Goal: Task Accomplishment & Management: Complete application form

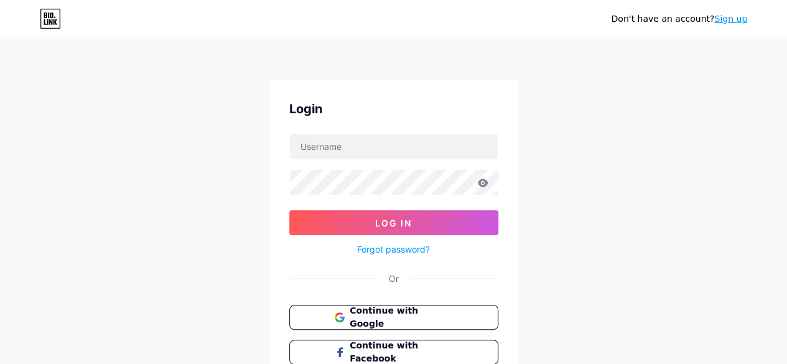
click at [0, 170] on div "Don't have an account? Sign up Login Log In Forgot password? Or Continue with G…" at bounding box center [393, 229] width 787 height 459
click at [315, 159] on form "Log In Forgot password?" at bounding box center [393, 195] width 209 height 124
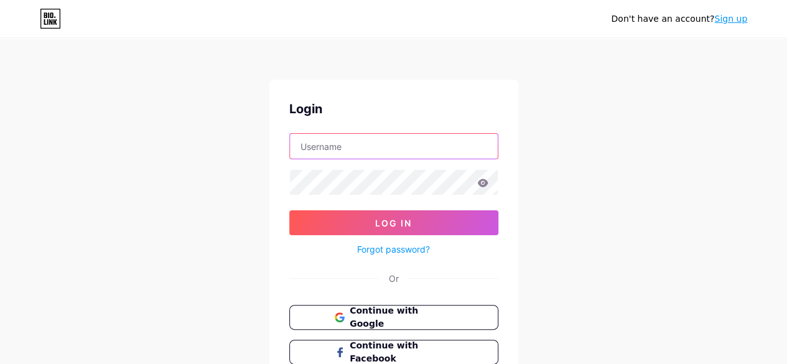
click at [323, 154] on input "text" at bounding box center [394, 146] width 208 height 25
paste input "katherinegordon"
type input "katherinegordon"
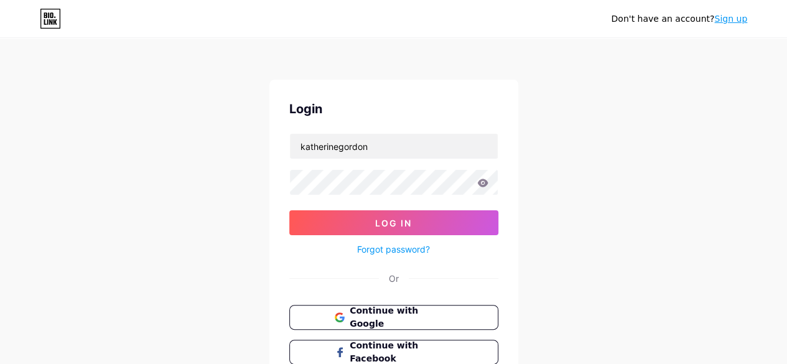
drag, startPoint x: 0, startPoint y: 96, endPoint x: 243, endPoint y: 149, distance: 248.7
click at [0, 97] on div "Don't have an account? Sign up Login katherinegordon Log In Forgot password? Or…" at bounding box center [393, 229] width 787 height 459
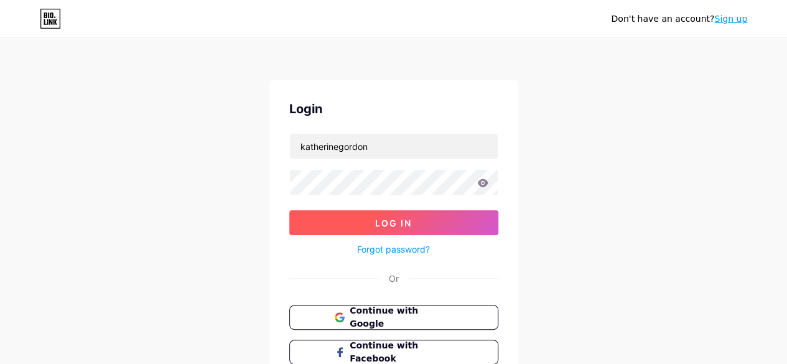
click at [338, 221] on button "Log In" at bounding box center [393, 222] width 209 height 25
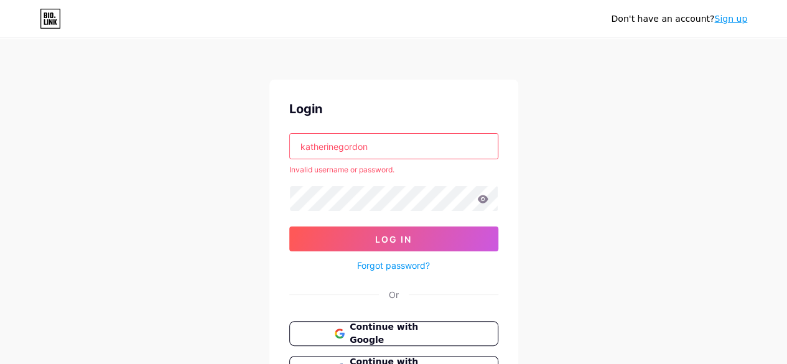
click at [723, 23] on link "Sign up" at bounding box center [730, 19] width 33 height 10
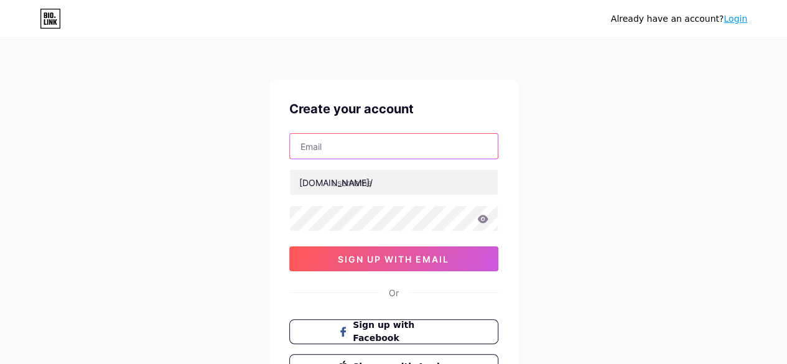
click at [331, 139] on input "text" at bounding box center [394, 146] width 208 height 25
type input "[EMAIL_ADDRESS][DOMAIN_NAME]"
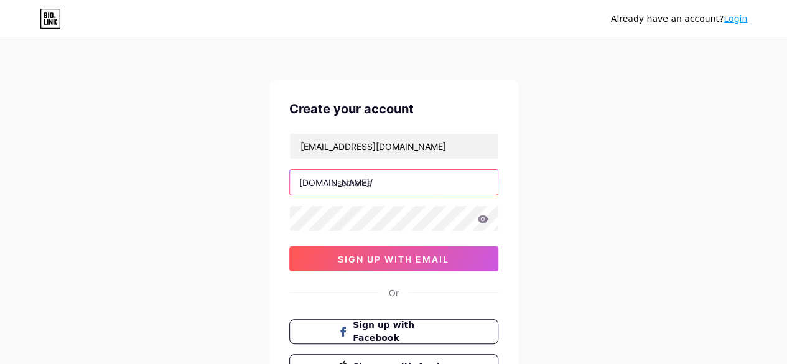
click at [386, 182] on input "text" at bounding box center [394, 182] width 208 height 25
click at [0, 156] on div "Already have an account? Login Create your account [EMAIL_ADDRESS][DOMAIN_NAME]…" at bounding box center [393, 238] width 787 height 476
click at [339, 185] on input "text" at bounding box center [394, 182] width 208 height 25
paste input "katherinegordon"
type input "katherinegordon"
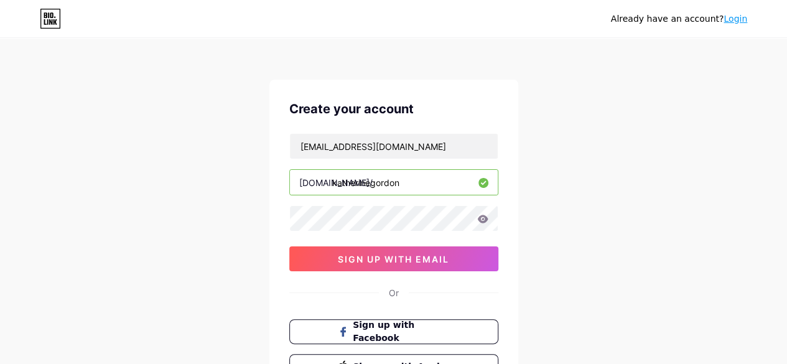
click at [0, 106] on div "Already have an account? Login Create your account [EMAIL_ADDRESS][DOMAIN_NAME]…" at bounding box center [393, 238] width 787 height 476
click at [321, 270] on div "Create your account [EMAIL_ADDRESS][DOMAIN_NAME] [DOMAIN_NAME]/ katherinegordon…" at bounding box center [393, 239] width 249 height 319
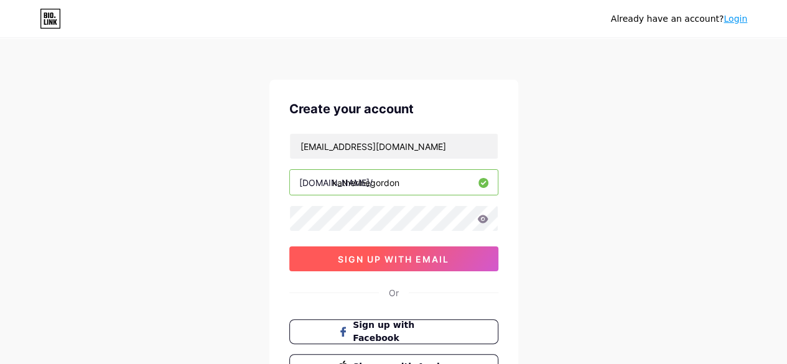
click at [338, 254] on span "sign up with email" at bounding box center [393, 259] width 111 height 11
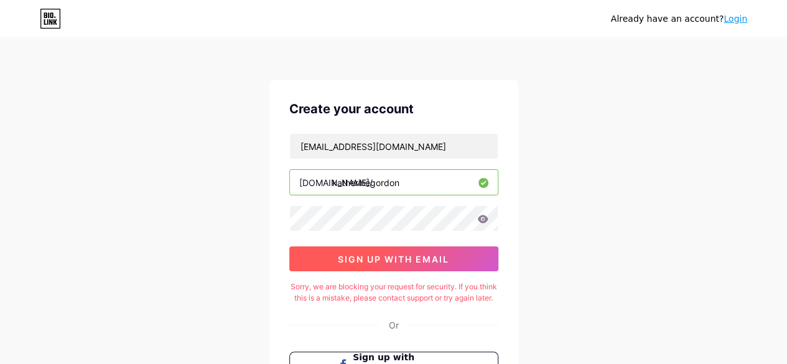
click at [405, 249] on button "sign up with email" at bounding box center [393, 258] width 209 height 25
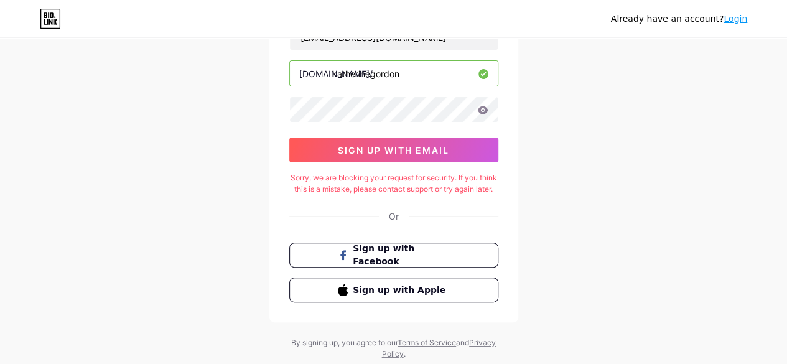
scroll to position [154, 0]
